Goal: Task Accomplishment & Management: Manage account settings

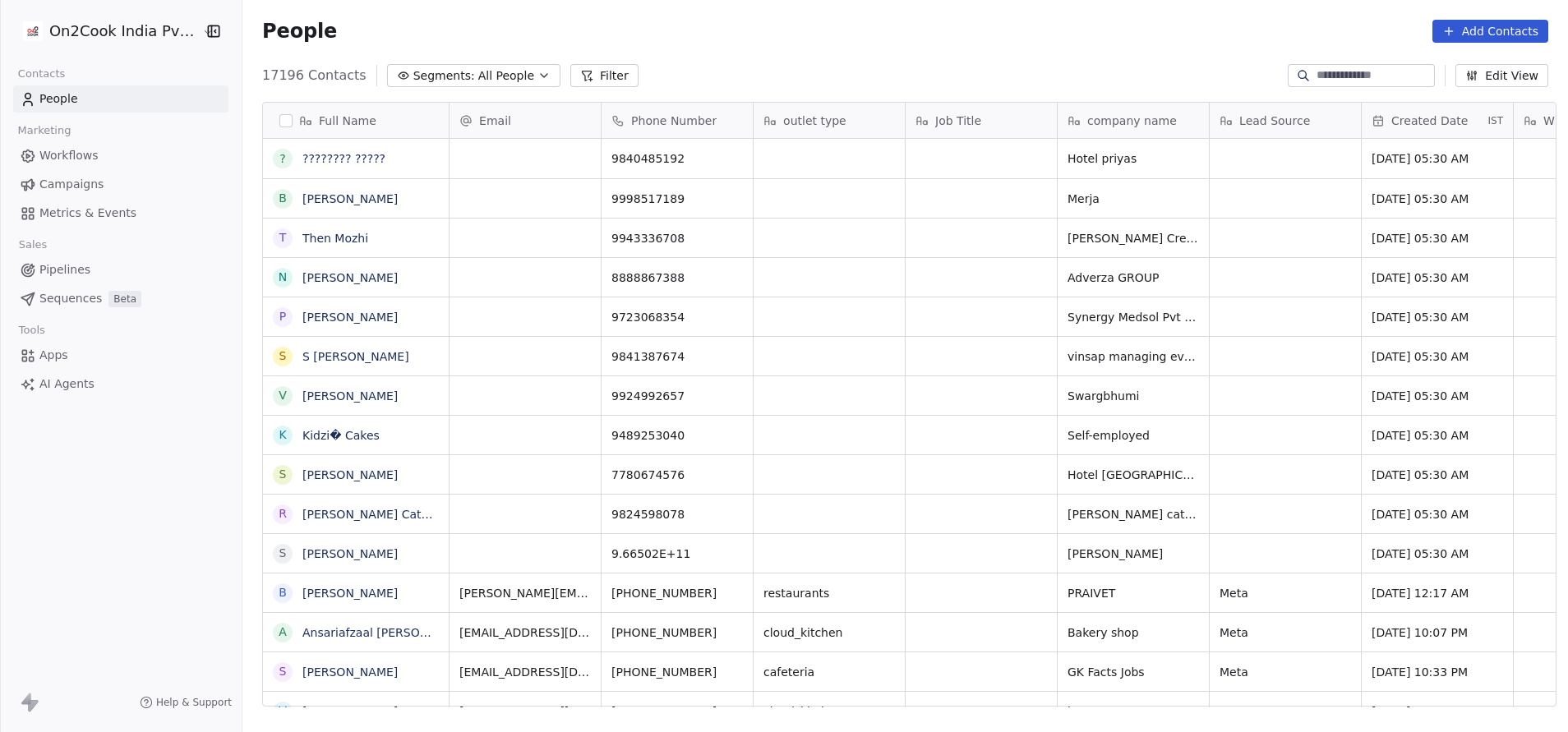
scroll to position [625, 1315]
click at [598, 77] on button "Filter" at bounding box center [604, 75] width 68 height 23
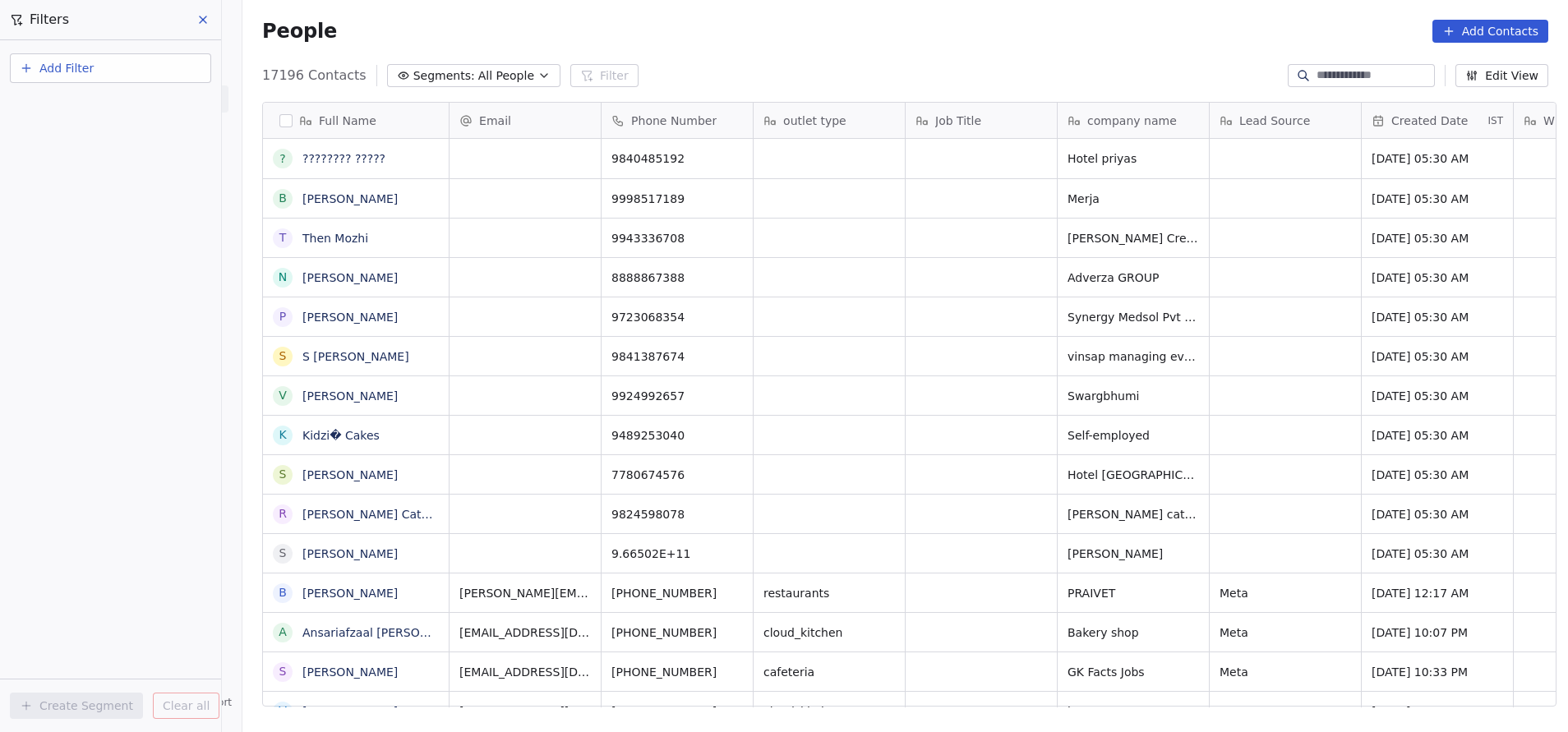
click at [86, 74] on span "Add Filter" at bounding box center [66, 68] width 55 height 17
click at [89, 106] on span "Contact properties" at bounding box center [80, 107] width 107 height 17
type input "***"
click at [74, 173] on div "Assignee" at bounding box center [110, 166] width 167 height 16
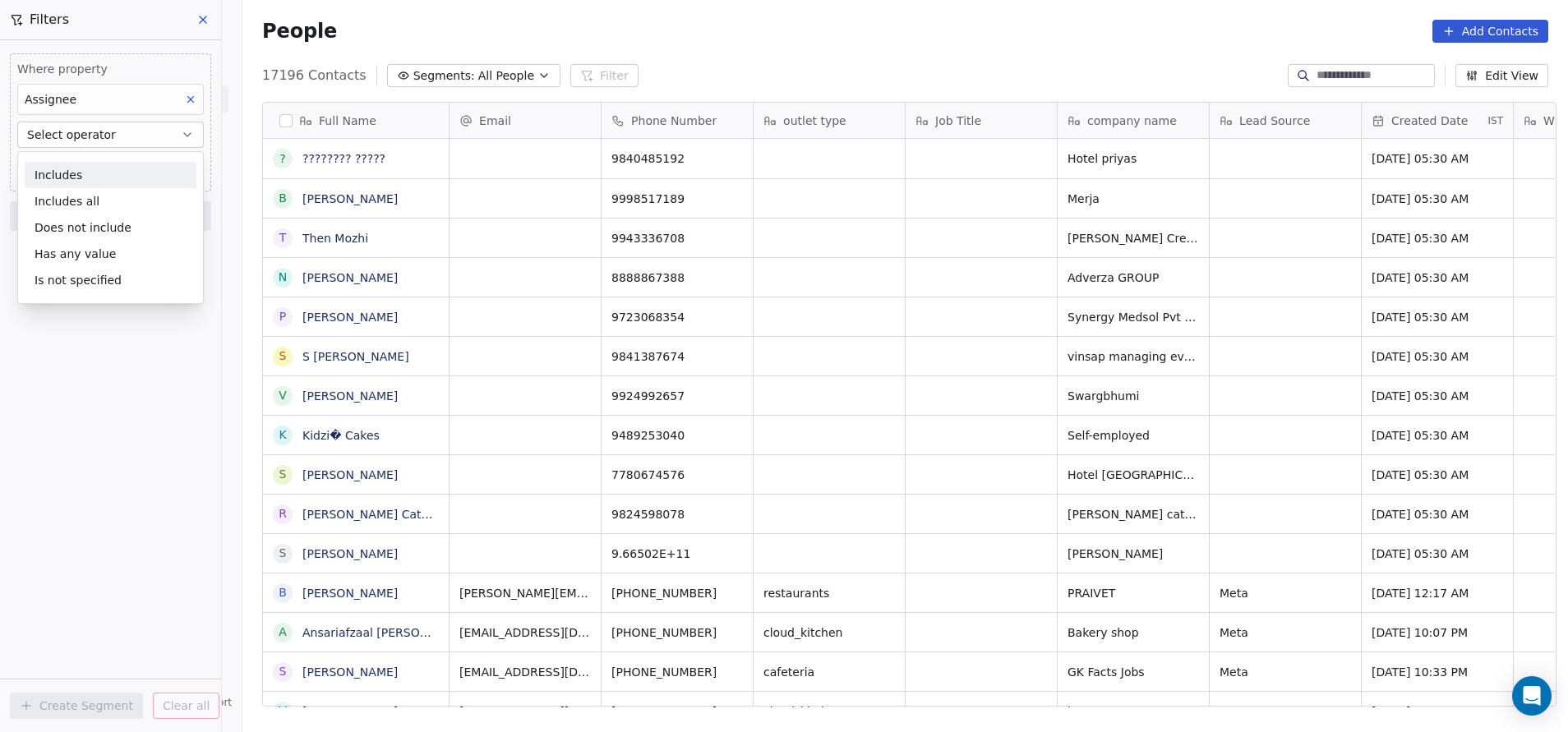
click at [74, 173] on div "Includes" at bounding box center [110, 175] width 172 height 26
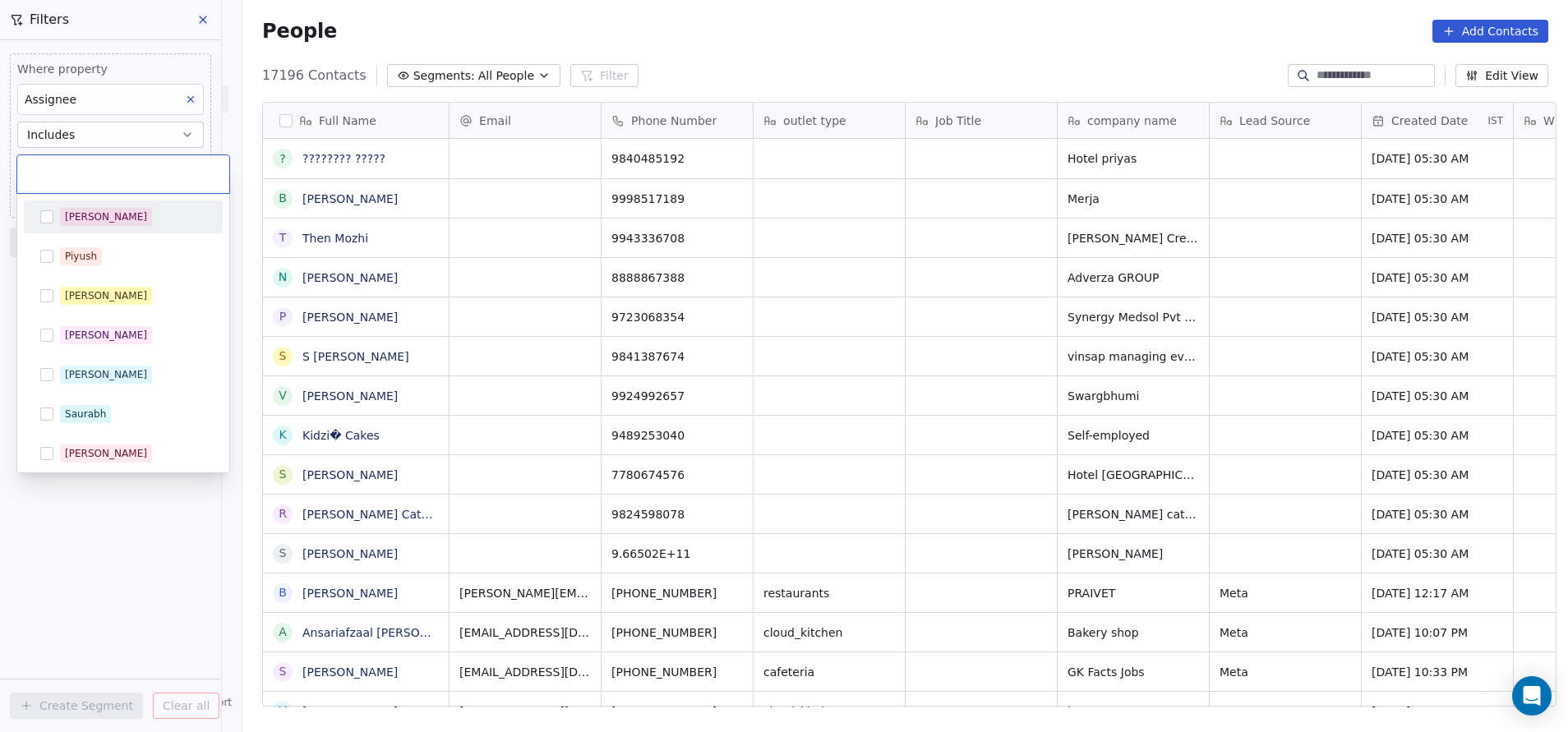
click at [74, 173] on body "On2Cook India Pvt. Ltd. Contacts People Marketing Workflows Campaigns Metrics &…" at bounding box center [784, 366] width 1568 height 732
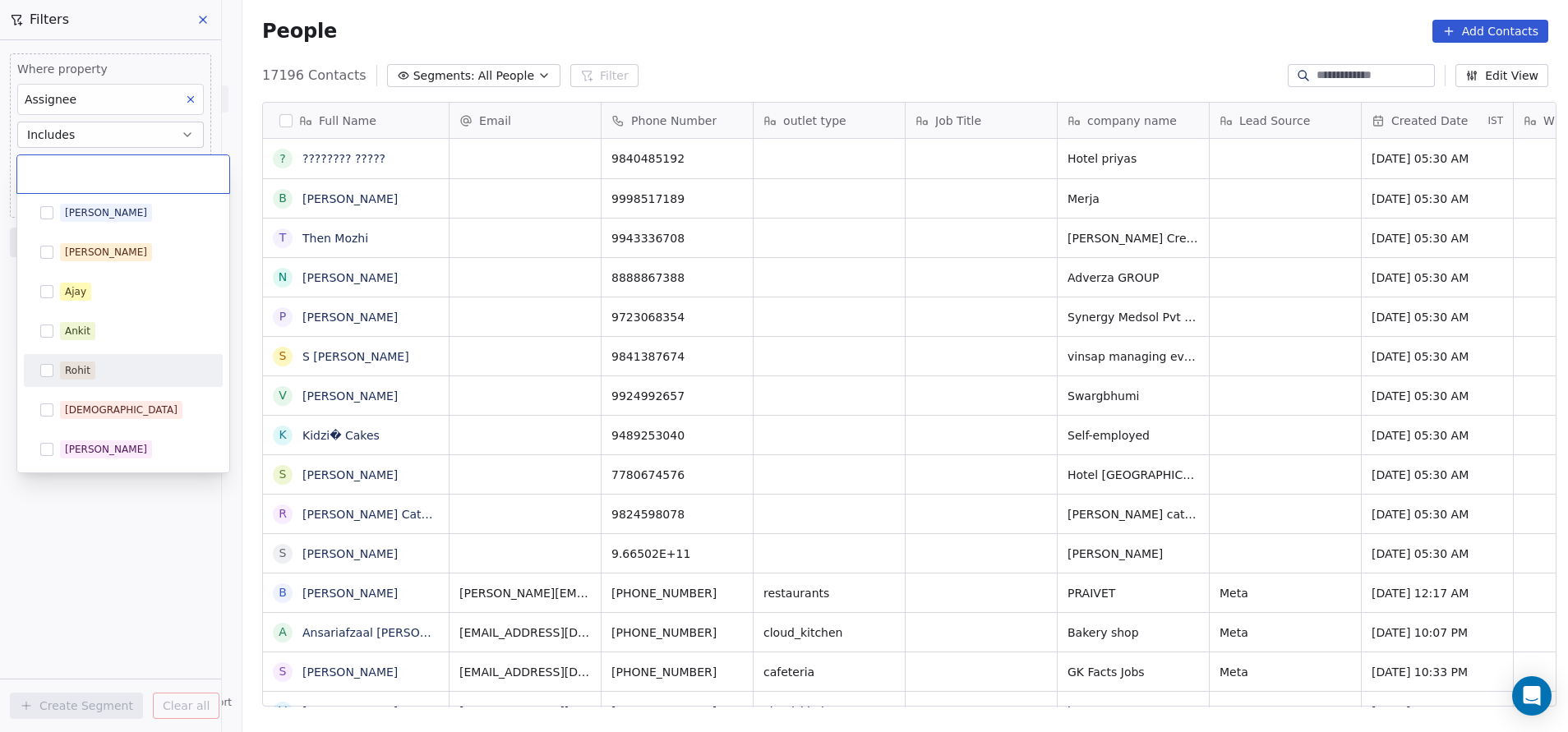
click at [55, 372] on div "Rohit" at bounding box center [123, 371] width 186 height 26
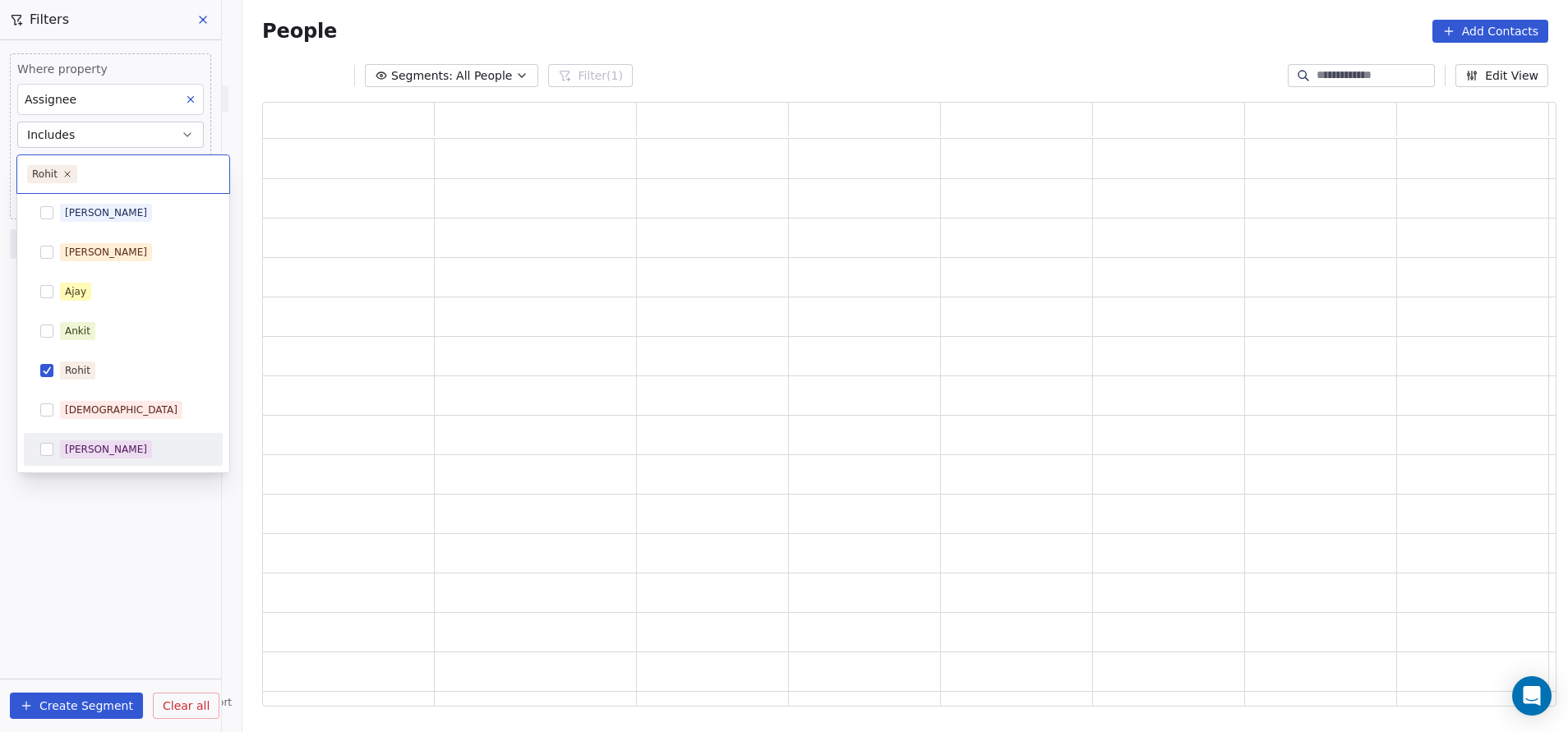
click at [151, 535] on html "On2Cook India Pvt. Ltd. Contacts People Marketing Workflows Campaigns Metrics &…" at bounding box center [784, 366] width 1568 height 732
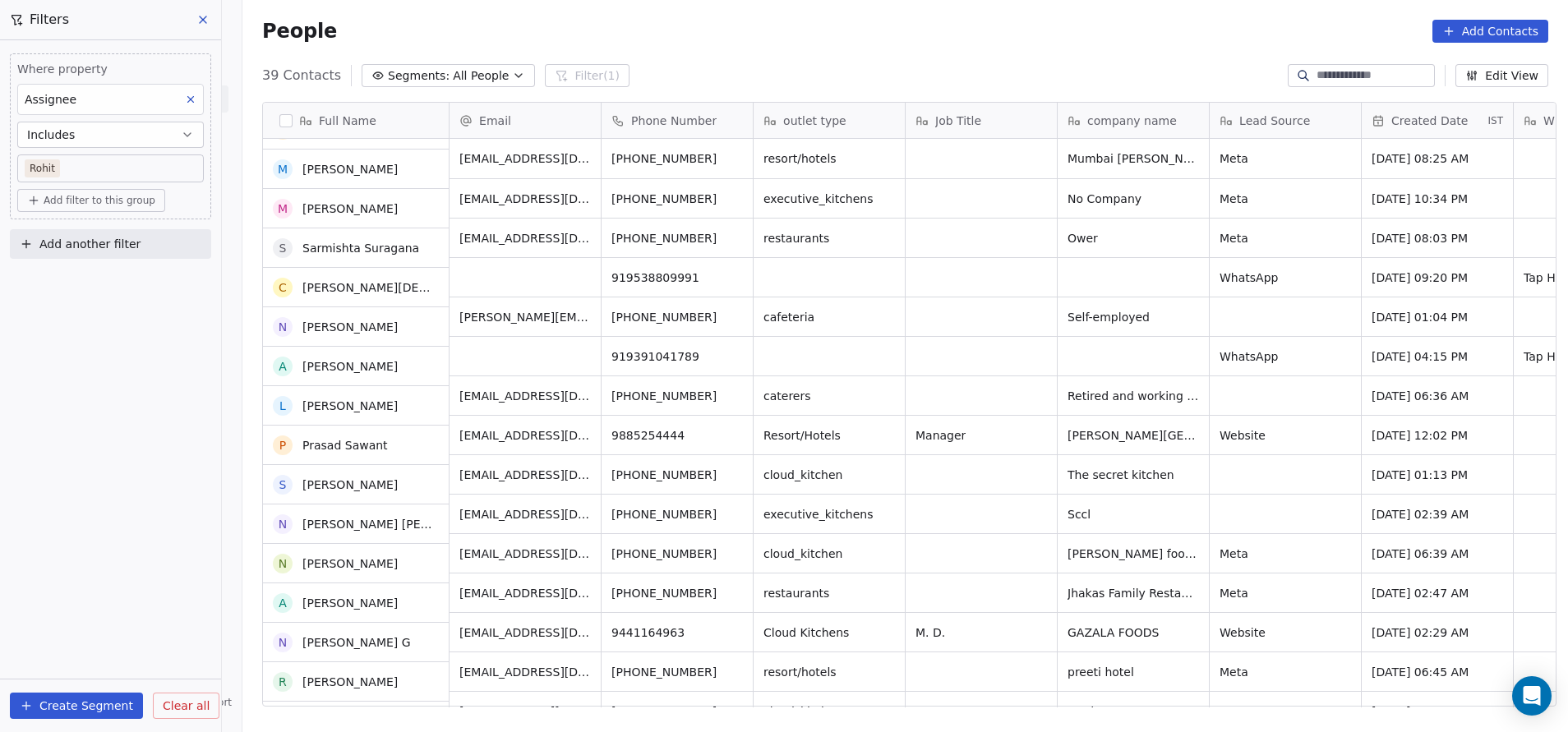
scroll to position [0, 0]
